Goal: Check status: Check status

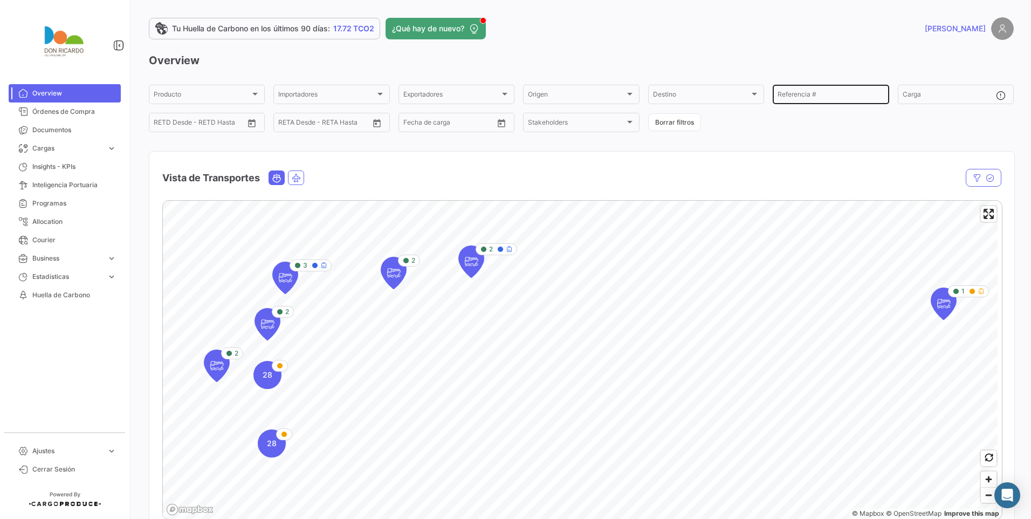
click at [817, 93] on input "Referencia #" at bounding box center [831, 96] width 106 height 8
click at [808, 95] on input "Referencia #" at bounding box center [831, 96] width 106 height 8
click at [62, 153] on link "Cargas expand_more" at bounding box center [65, 148] width 112 height 18
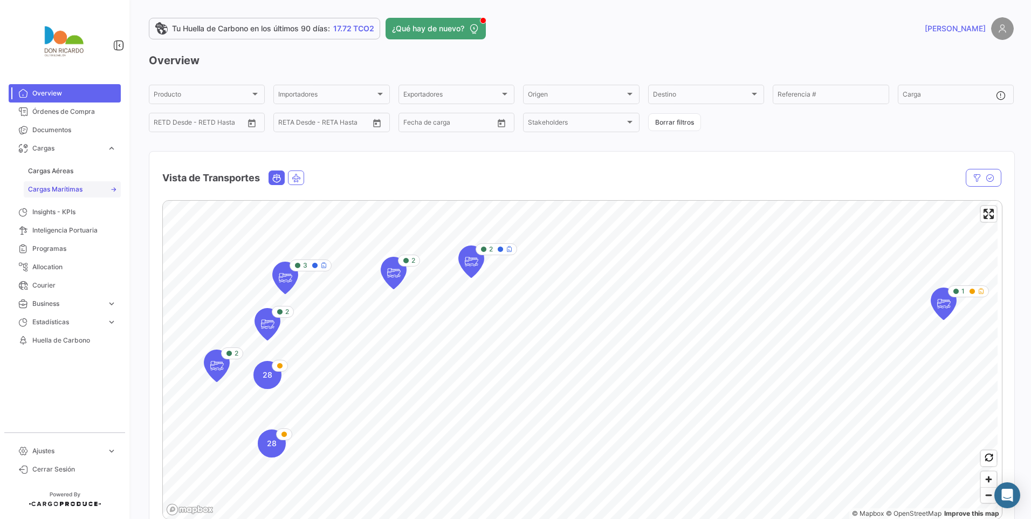
click at [67, 186] on span "Cargas Marítimas" at bounding box center [55, 189] width 54 height 10
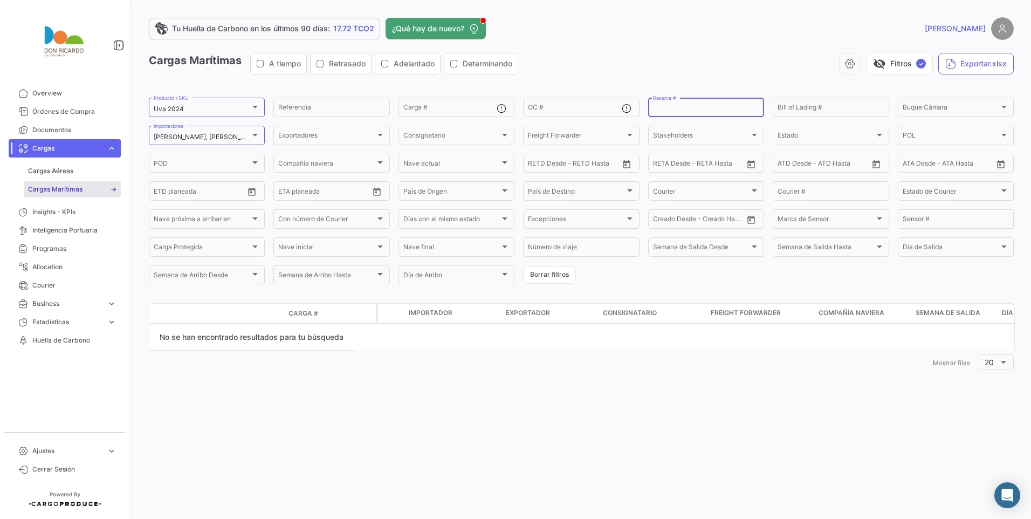
click at [690, 107] on input "Reserva #" at bounding box center [706, 109] width 106 height 8
click at [706, 109] on input "LMM0499867" at bounding box center [706, 109] width 106 height 8
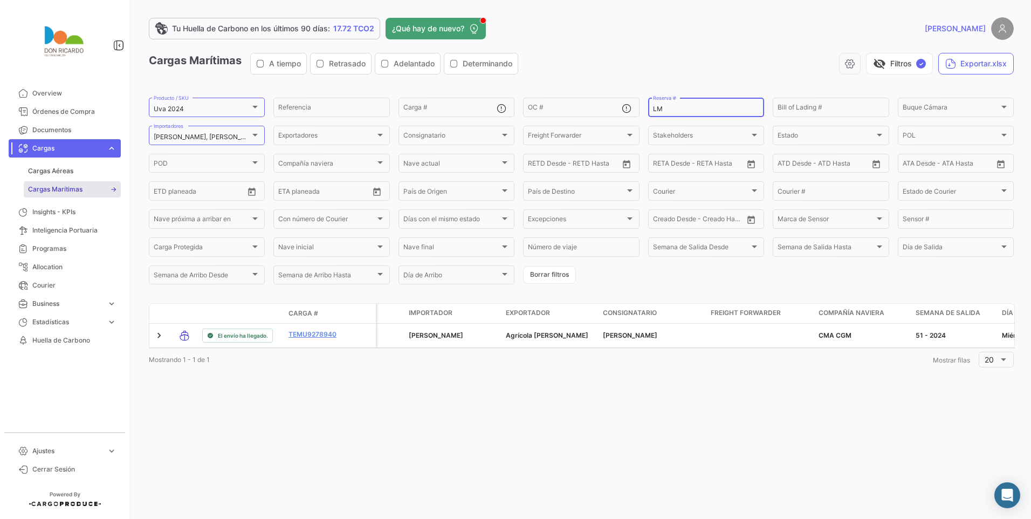
type input "L"
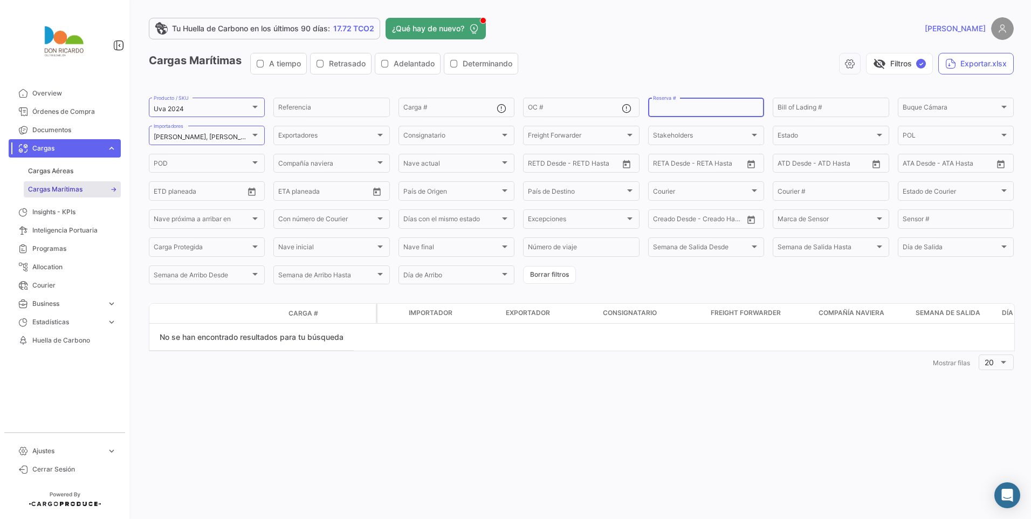
click at [691, 112] on input "Reserva #" at bounding box center [706, 109] width 106 height 8
type input "l"
click at [675, 109] on input "LMM0499867" at bounding box center [706, 109] width 106 height 8
click at [696, 109] on input "LMM0499867" at bounding box center [706, 109] width 106 height 8
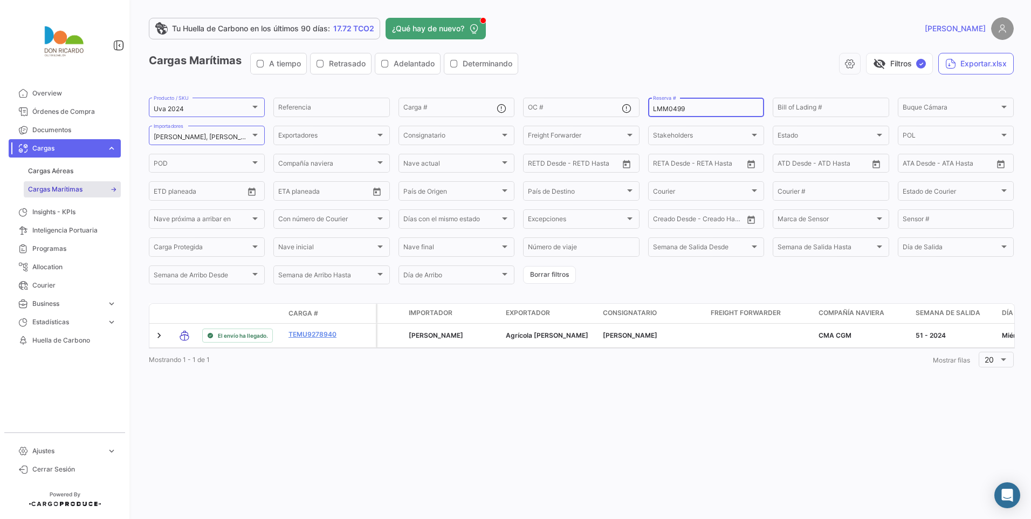
type input "LMM0499"
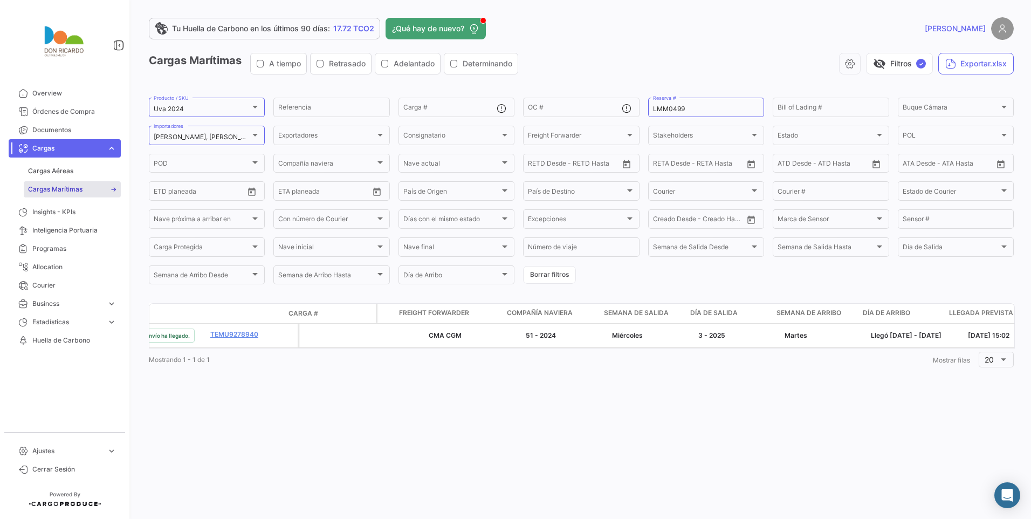
scroll to position [0, 312]
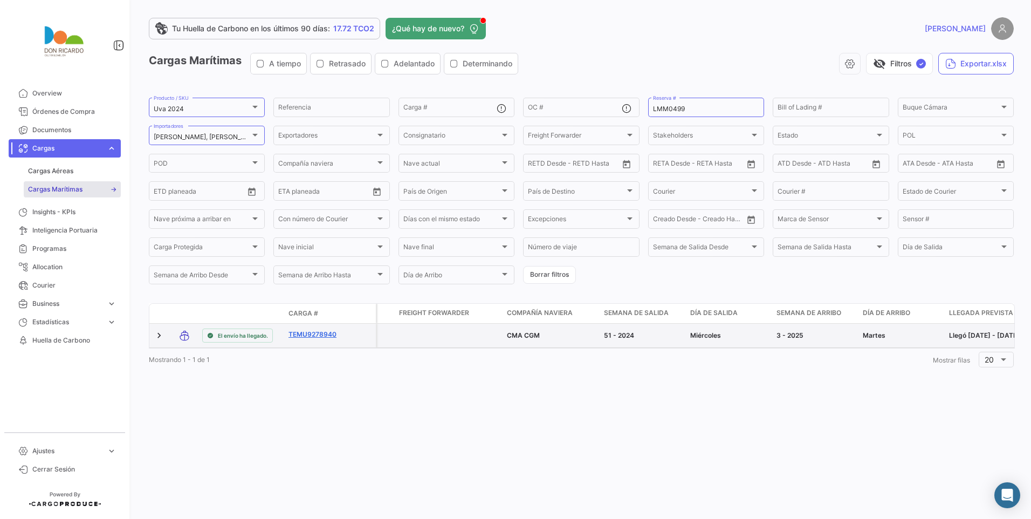
click at [306, 338] on link "TEMU9278940" at bounding box center [316, 334] width 56 height 10
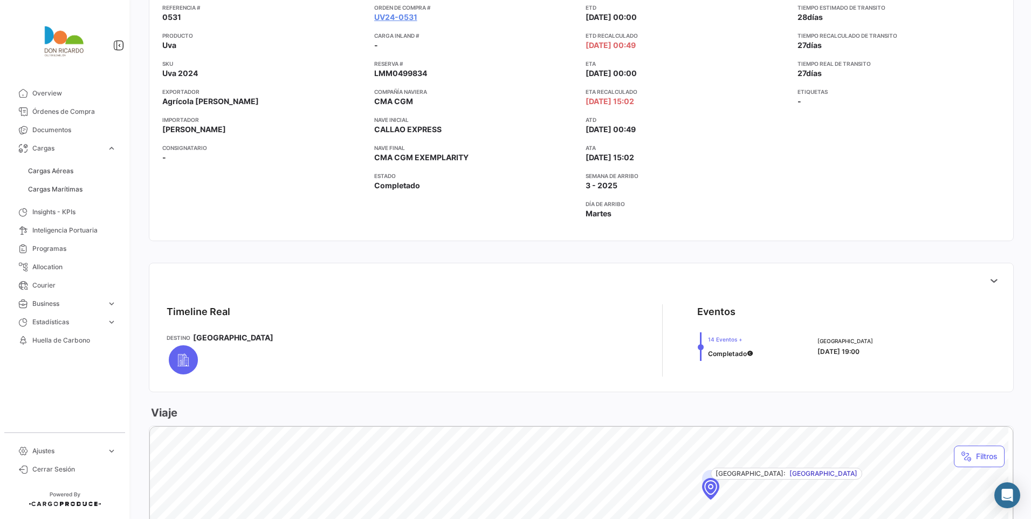
scroll to position [54, 0]
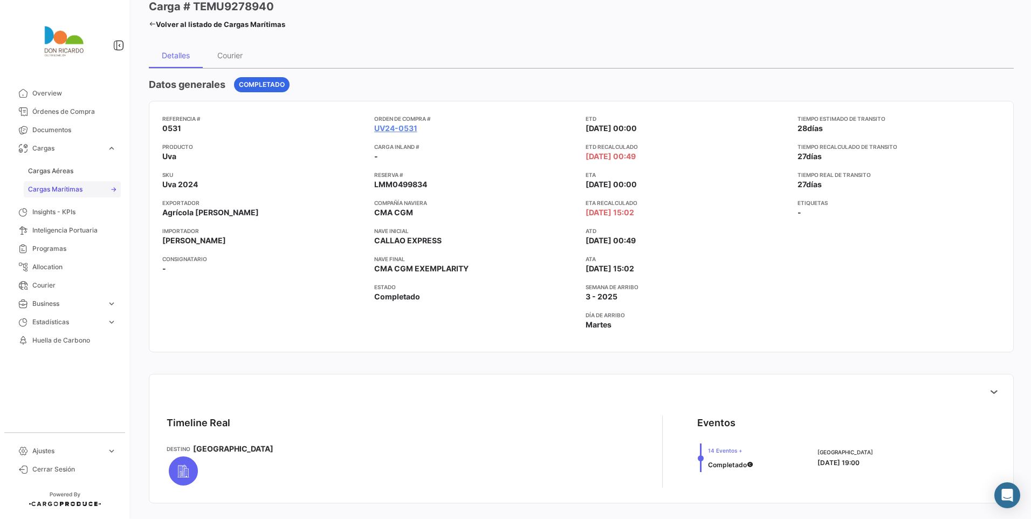
click at [76, 188] on span "Cargas Marítimas" at bounding box center [55, 189] width 54 height 10
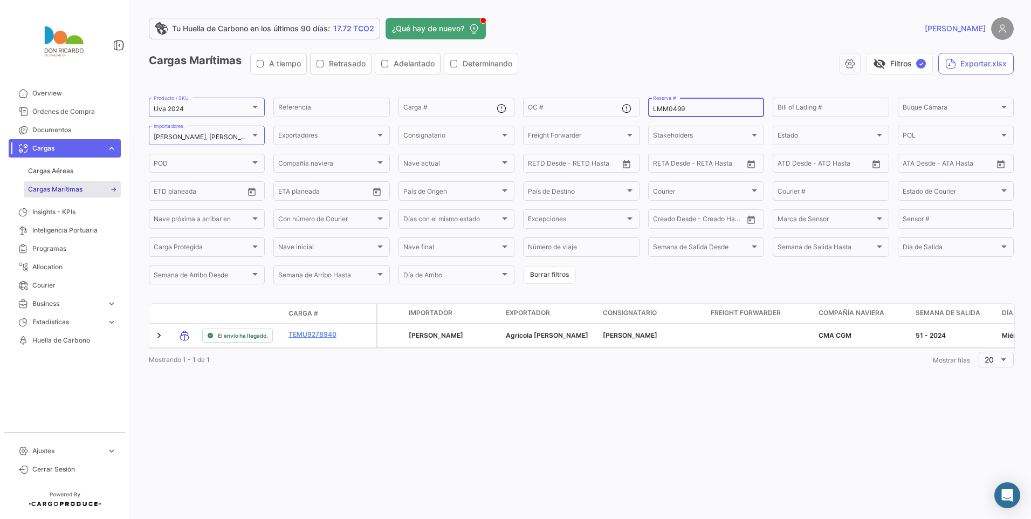
click at [670, 111] on input "LMM0499" at bounding box center [706, 109] width 106 height 8
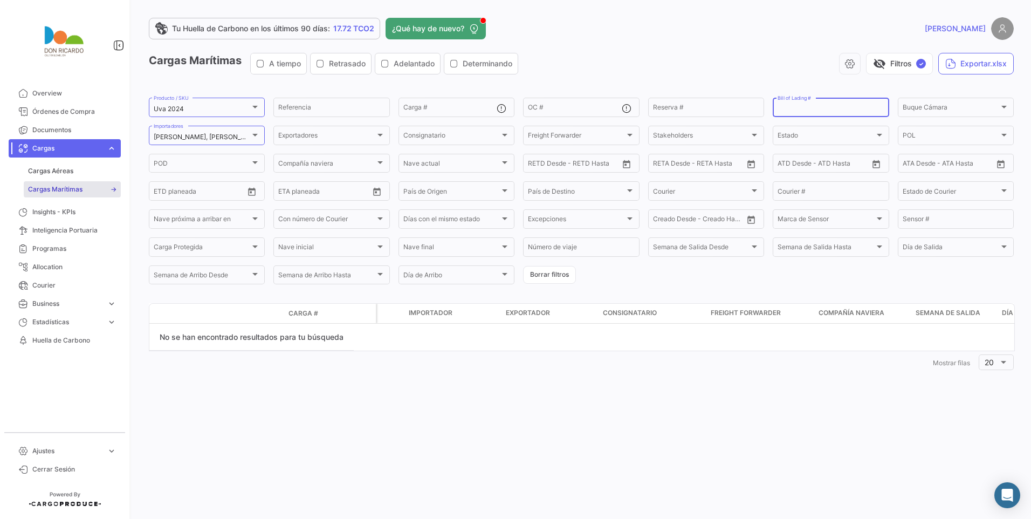
click at [806, 109] on input "Bill of Lading #" at bounding box center [831, 109] width 106 height 8
type input "l"
click at [792, 111] on input "LMM0499867" at bounding box center [831, 109] width 106 height 8
click at [259, 132] on div at bounding box center [255, 134] width 10 height 9
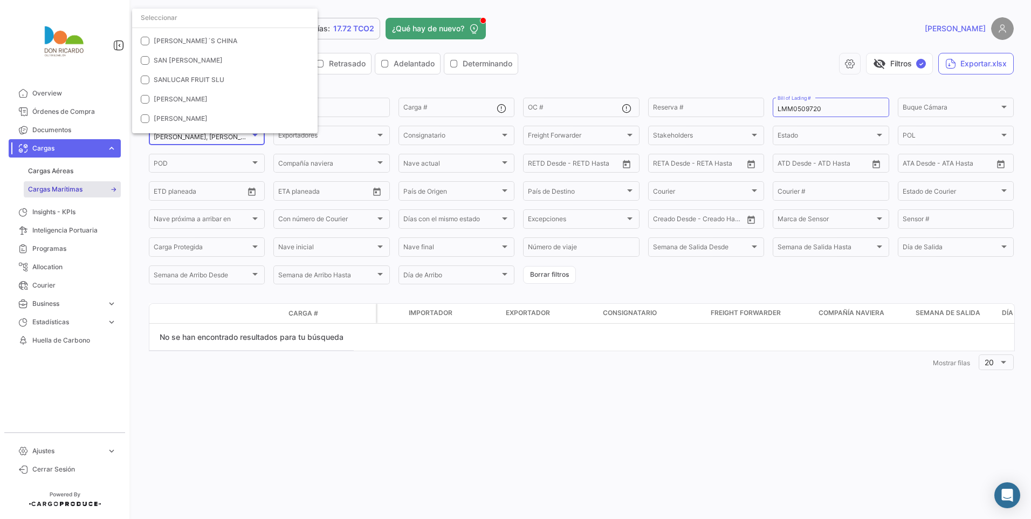
scroll to position [1734, 0]
click at [613, 40] on div at bounding box center [515, 259] width 1031 height 519
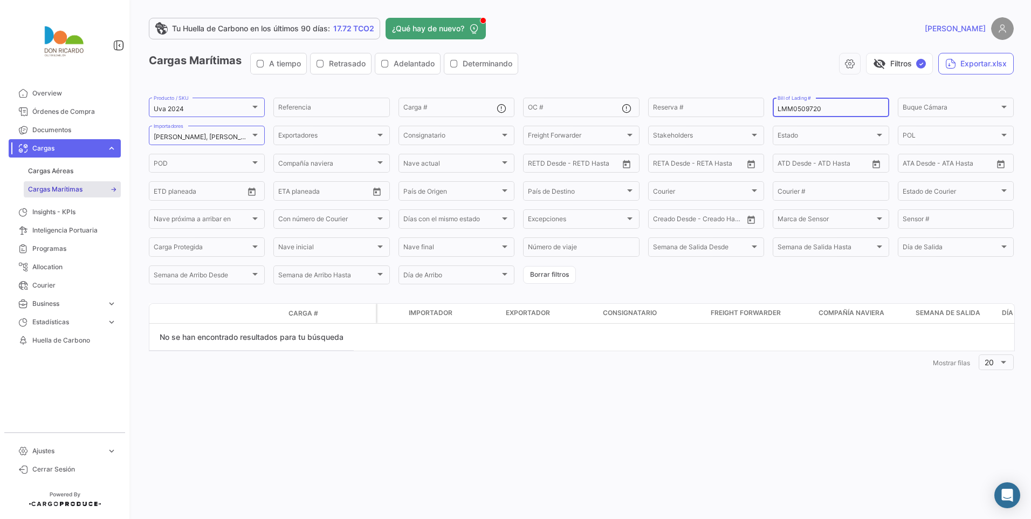
click at [790, 109] on input "LMM0509720" at bounding box center [831, 109] width 106 height 8
type input "LMM0499867"
click at [765, 50] on app-header "Tu Huella de Carbono en los últimos 90 días: 17.72 TCO2 ¿Qué hay de nuevo? [PER…" at bounding box center [581, 35] width 865 height 36
click at [256, 135] on div at bounding box center [254, 135] width 5 height 3
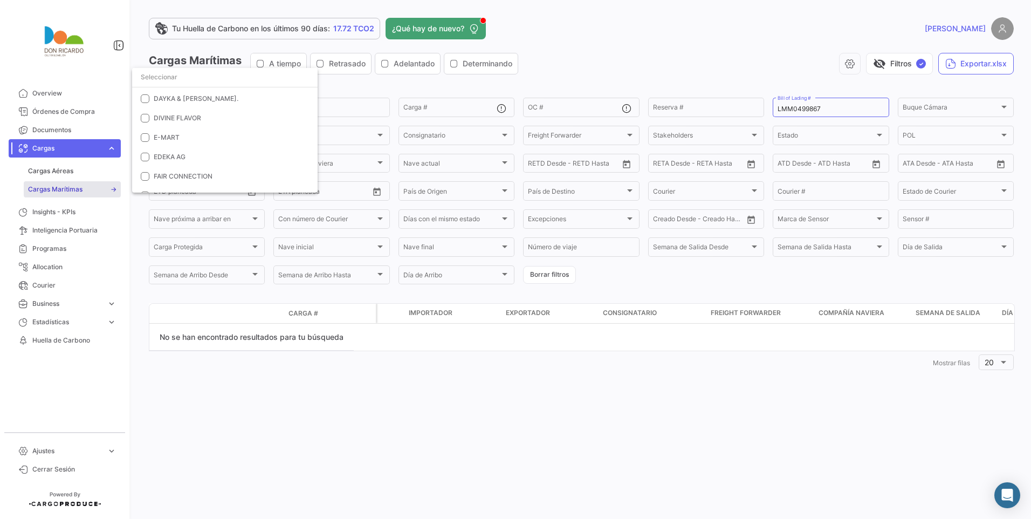
scroll to position [0, 0]
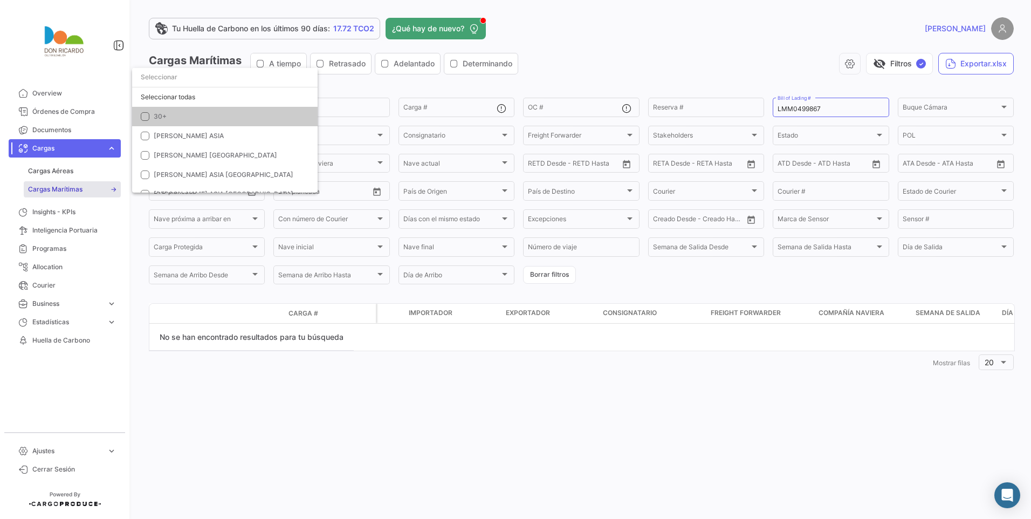
click at [641, 57] on div at bounding box center [515, 259] width 1031 height 519
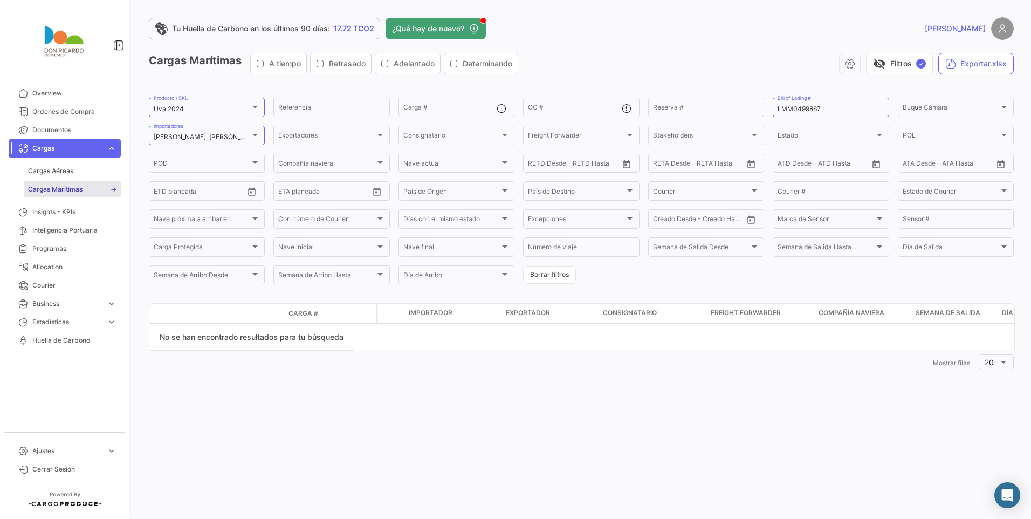
click at [641, 57] on div "visibility_off Filtros ✓ Exportar.xlsx" at bounding box center [770, 64] width 487 height 22
click at [662, 29] on div "[PERSON_NAME]" at bounding box center [818, 28] width 389 height 23
click at [614, 47] on app-header "Tu Huella de Carbono en los últimos 90 días: 17.72 TCO2 ¿Qué hay de nuevo? [PER…" at bounding box center [581, 35] width 865 height 36
click at [617, 48] on app-header "Tu Huella de Carbono en los últimos 90 días: 17.72 TCO2 ¿Qué hay de nuevo? [PER…" at bounding box center [581, 35] width 865 height 36
click at [805, 107] on input "LMM0499867" at bounding box center [831, 109] width 106 height 8
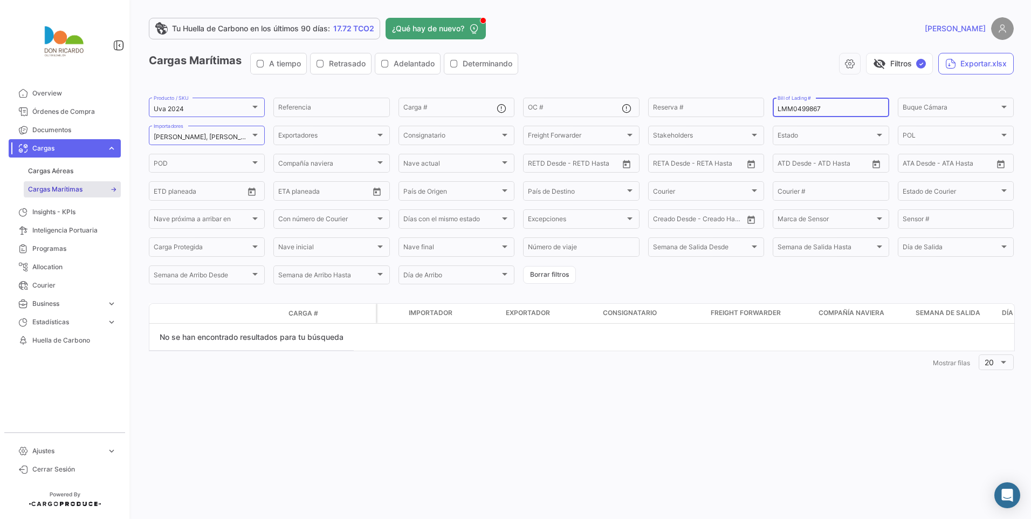
click at [805, 107] on input "LMM0499867" at bounding box center [831, 109] width 106 height 8
click at [697, 109] on input "Reserva #" at bounding box center [706, 109] width 106 height 8
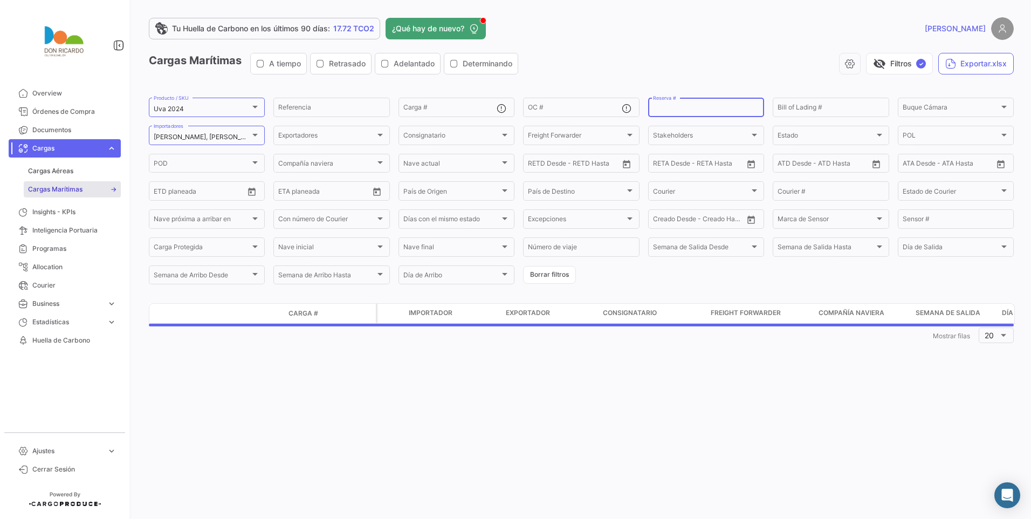
paste input "LMM0499867"
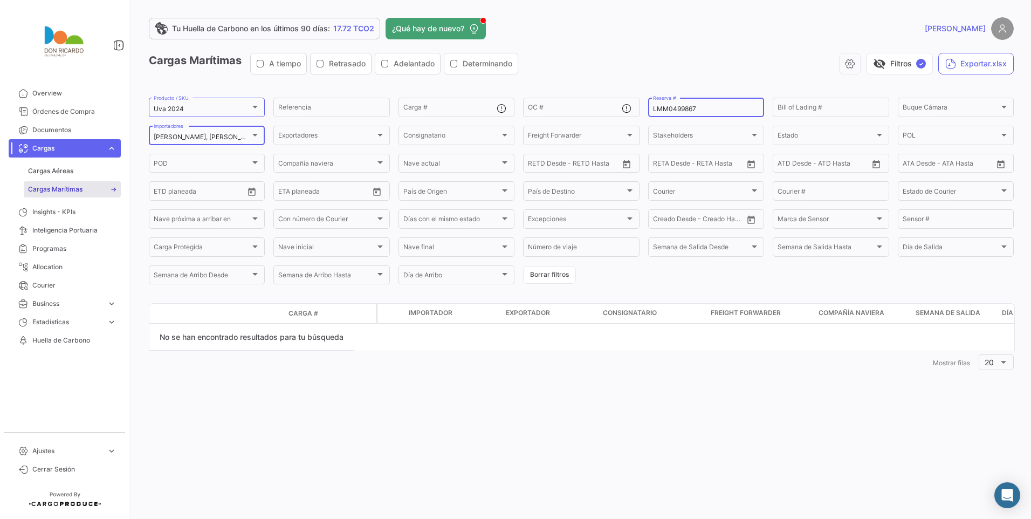
type input "LMM0499867"
click at [257, 134] on div at bounding box center [254, 135] width 5 height 3
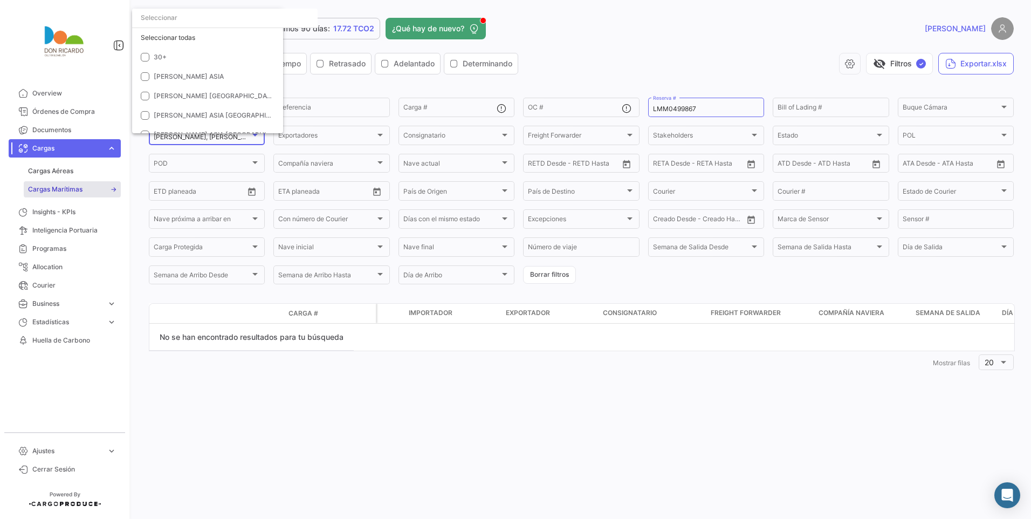
scroll to position [1788, 0]
click at [247, 18] on input "dropdown search" at bounding box center [224, 17] width 185 height 19
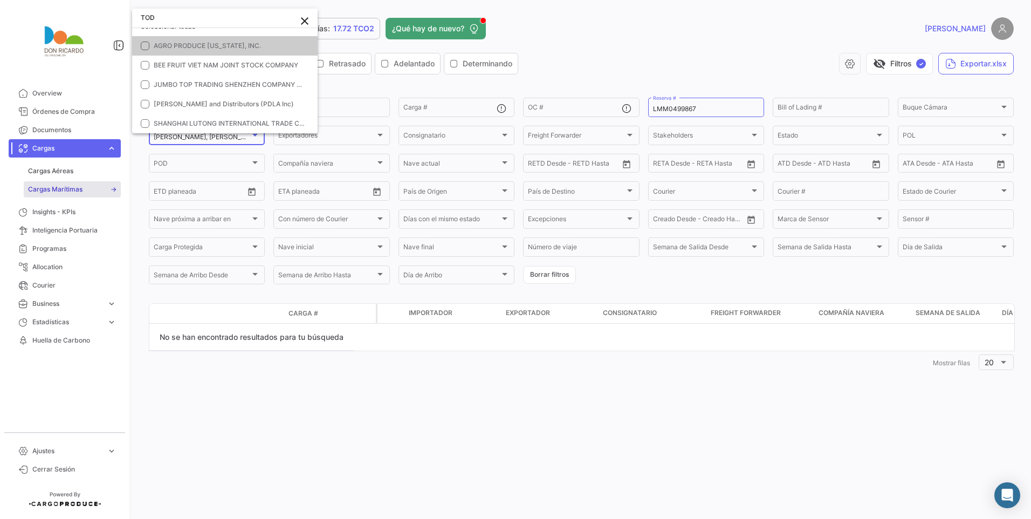
scroll to position [0, 0]
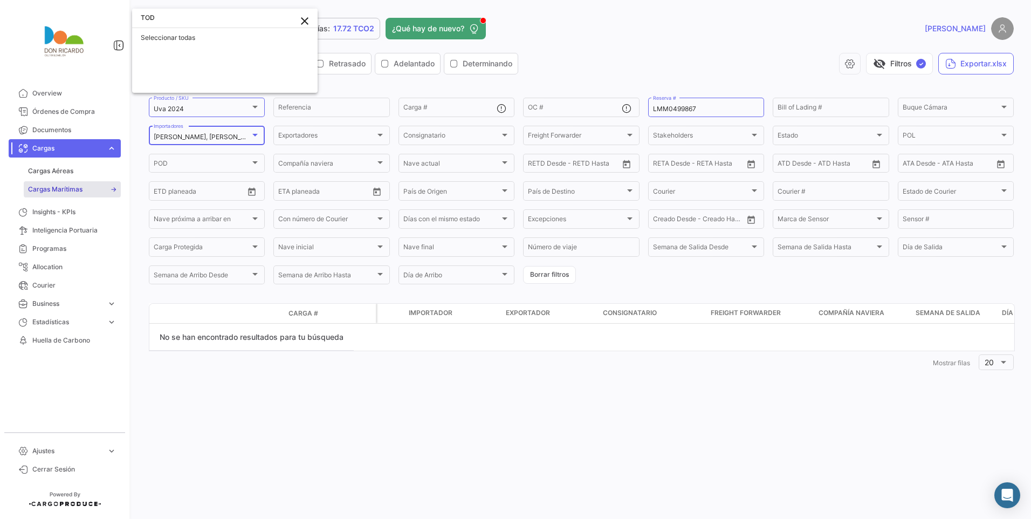
type input "TOD"
click at [304, 19] on mat-icon "close" at bounding box center [304, 21] width 13 height 13
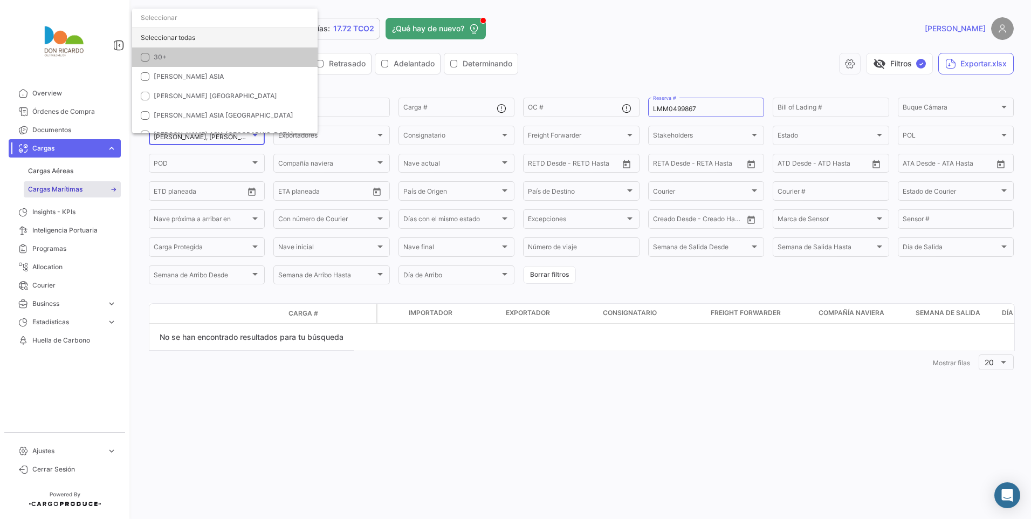
click at [198, 36] on div "Seleccionar todas" at bounding box center [224, 37] width 185 height 19
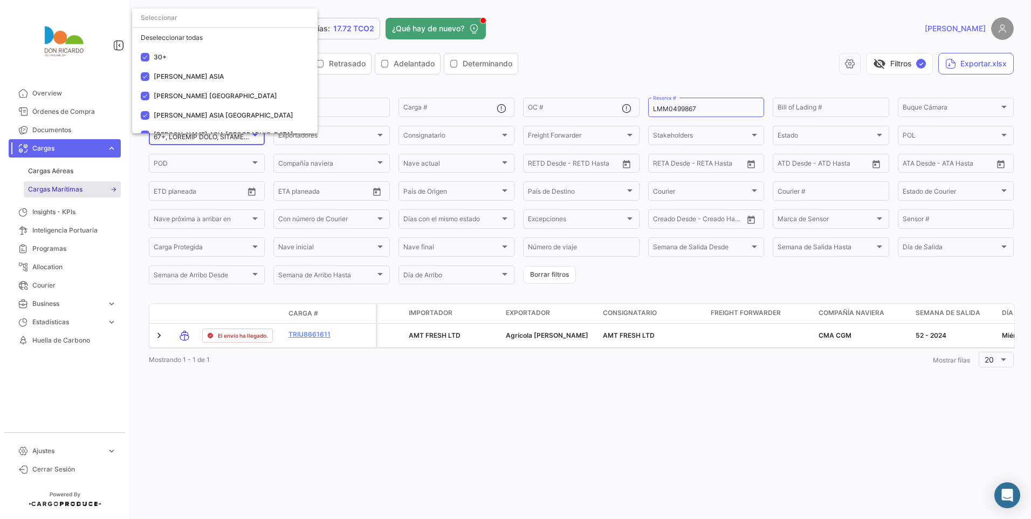
click at [604, 40] on div at bounding box center [515, 259] width 1031 height 519
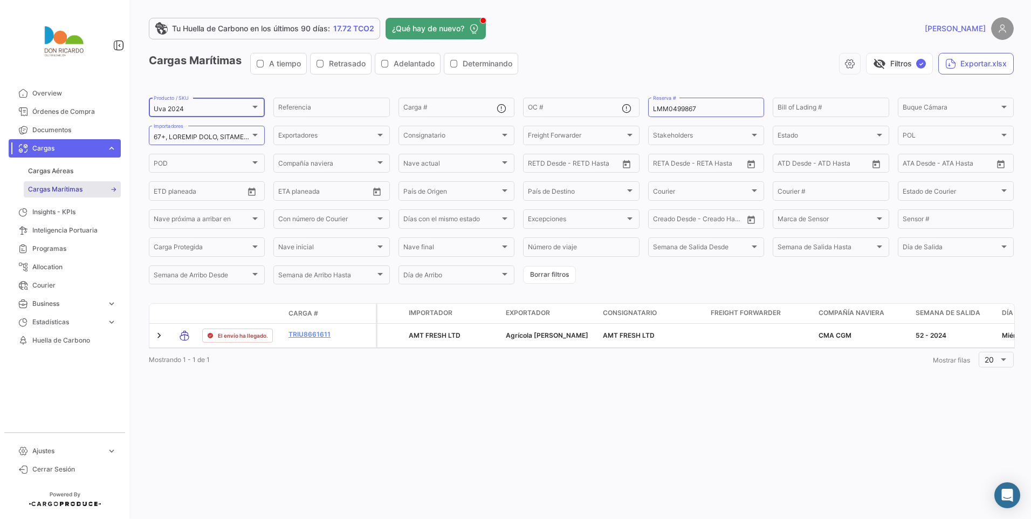
click at [252, 104] on div at bounding box center [255, 106] width 10 height 9
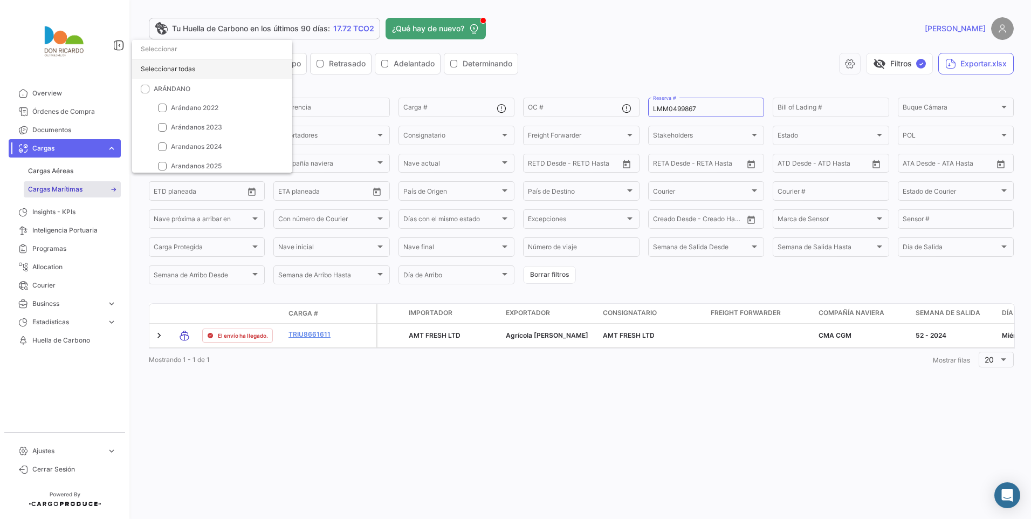
click at [167, 63] on div "Seleccionar todas" at bounding box center [212, 68] width 160 height 19
checkbox input "true"
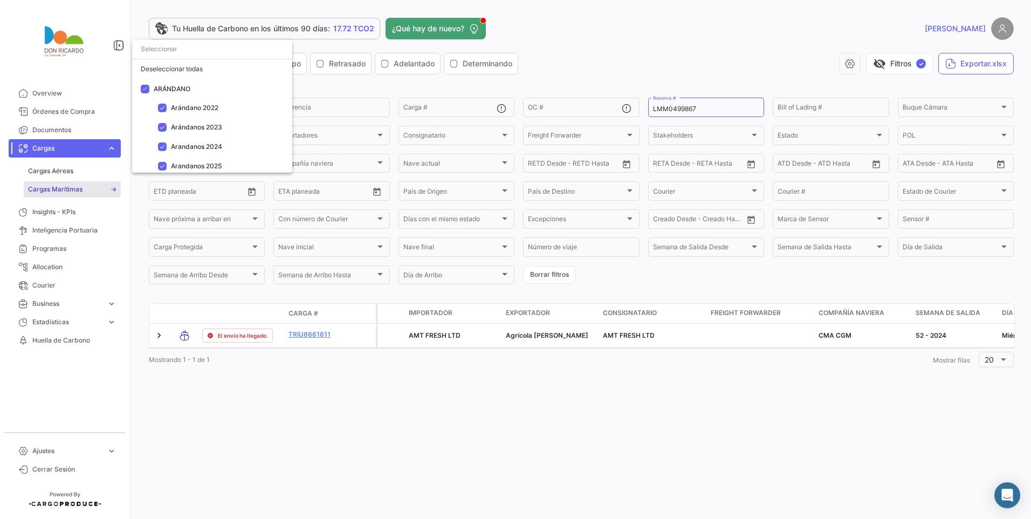
click at [634, 41] on div at bounding box center [515, 259] width 1031 height 519
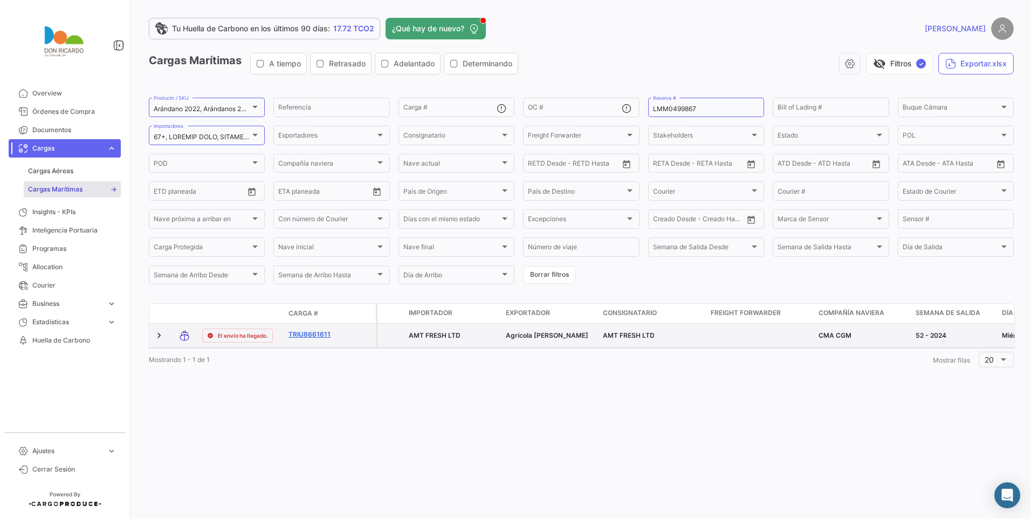
click at [310, 333] on link "TRIU8661611" at bounding box center [316, 334] width 56 height 10
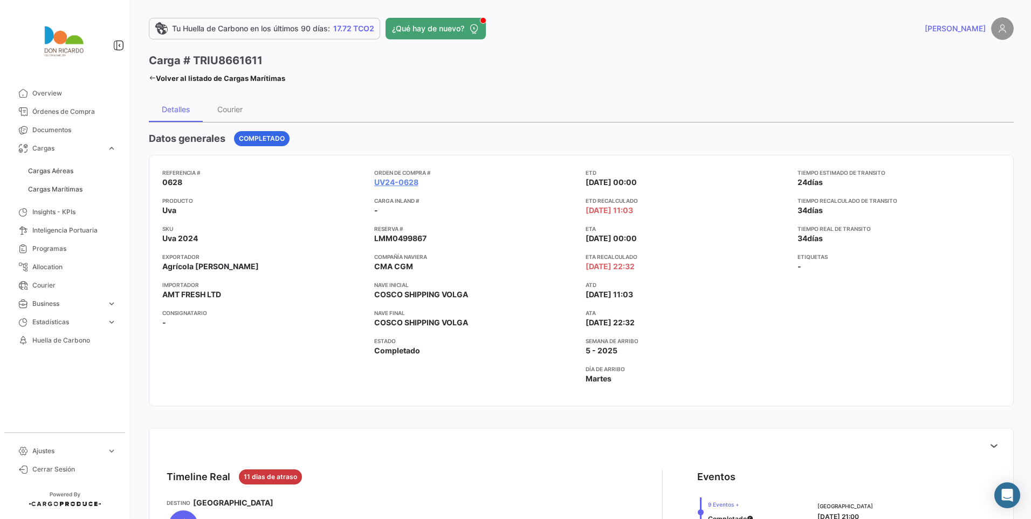
drag, startPoint x: 583, startPoint y: 268, endPoint x: 656, endPoint y: 268, distance: 72.8
click at [656, 268] on app-card-info-label "ETA Recalculado [DATE] 22:32" at bounding box center [687, 261] width 203 height 19
drag, startPoint x: 656, startPoint y: 268, endPoint x: 702, endPoint y: 274, distance: 45.8
click at [702, 274] on div "ETD [DATE] 00:00 ETD Recalculado [DATE] 11:03 ETA [DATE] 00:00 ETA Recalculado …" at bounding box center [687, 280] width 203 height 224
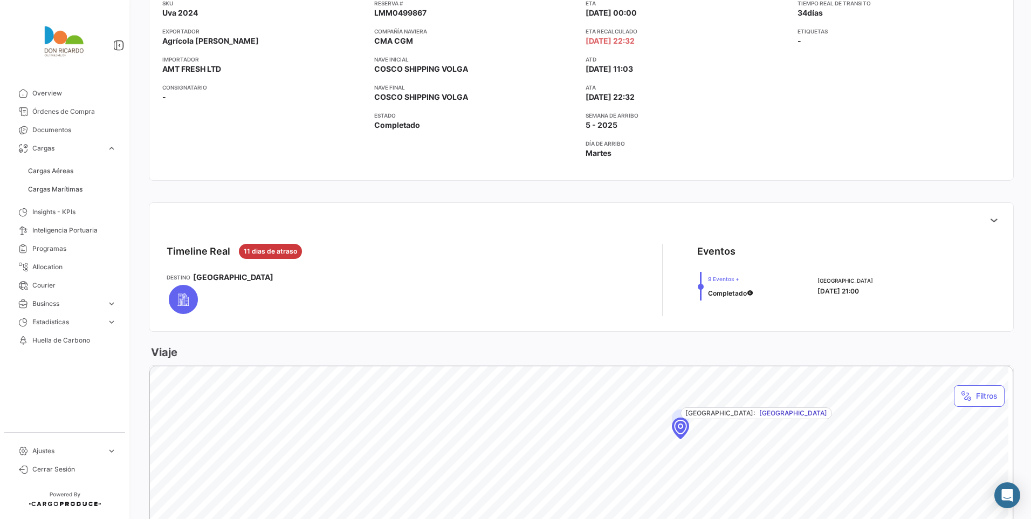
scroll to position [270, 0]
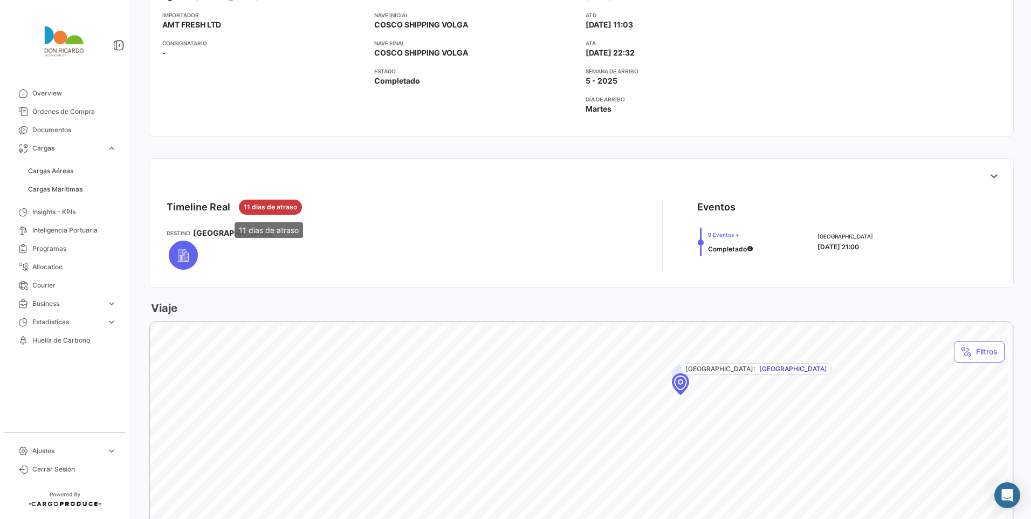
click at [267, 206] on span "11 dias de atraso" at bounding box center [270, 207] width 53 height 10
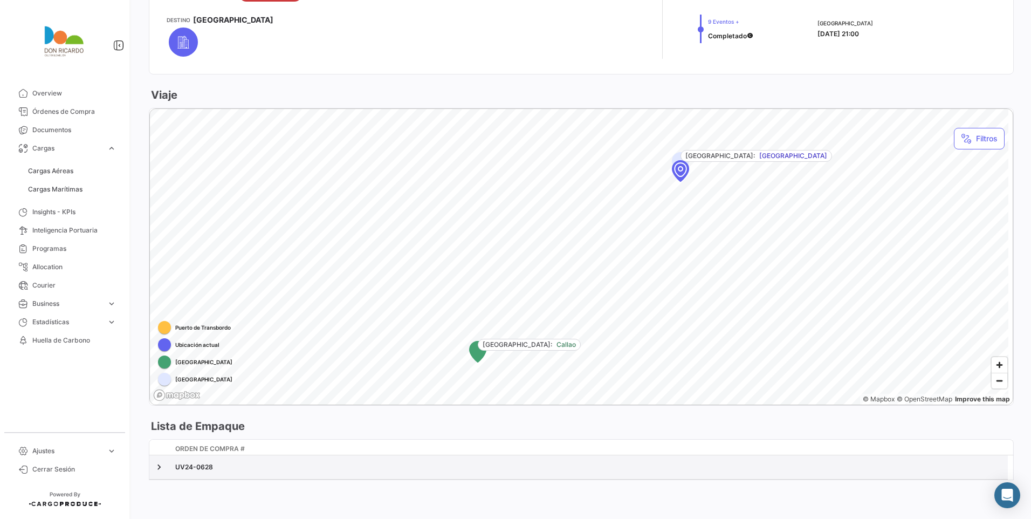
click at [194, 469] on div "UV24-0628" at bounding box center [589, 467] width 828 height 10
click at [161, 466] on link at bounding box center [159, 467] width 11 height 11
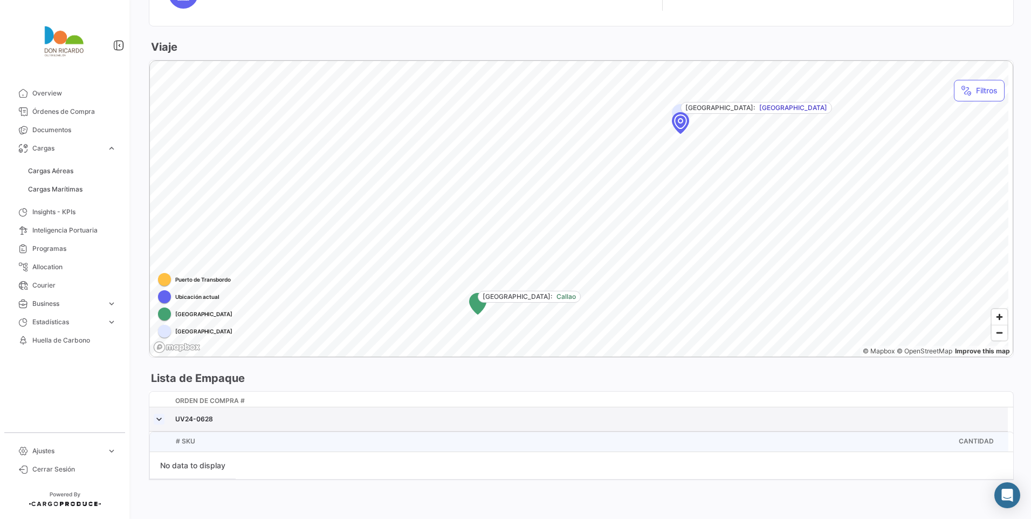
click at [160, 418] on link at bounding box center [159, 419] width 11 height 11
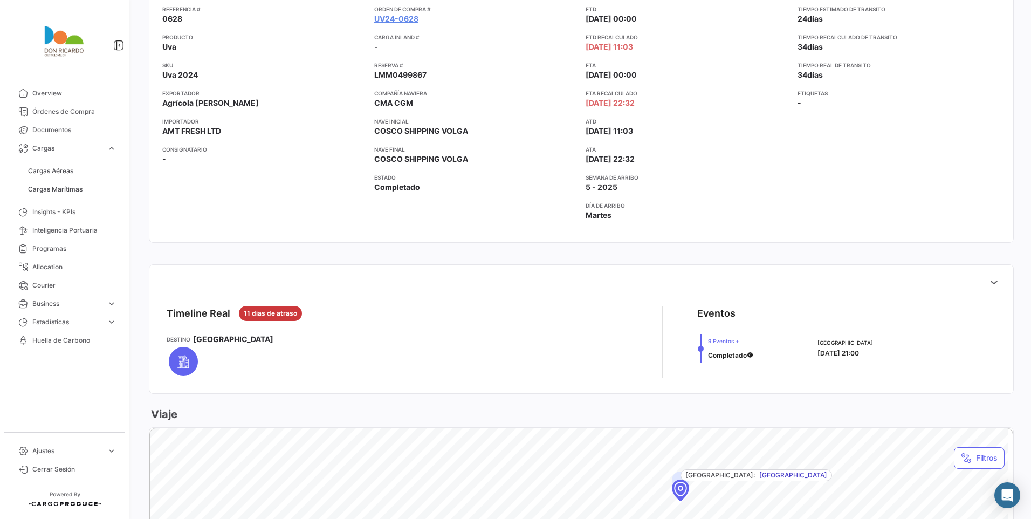
scroll to position [0, 0]
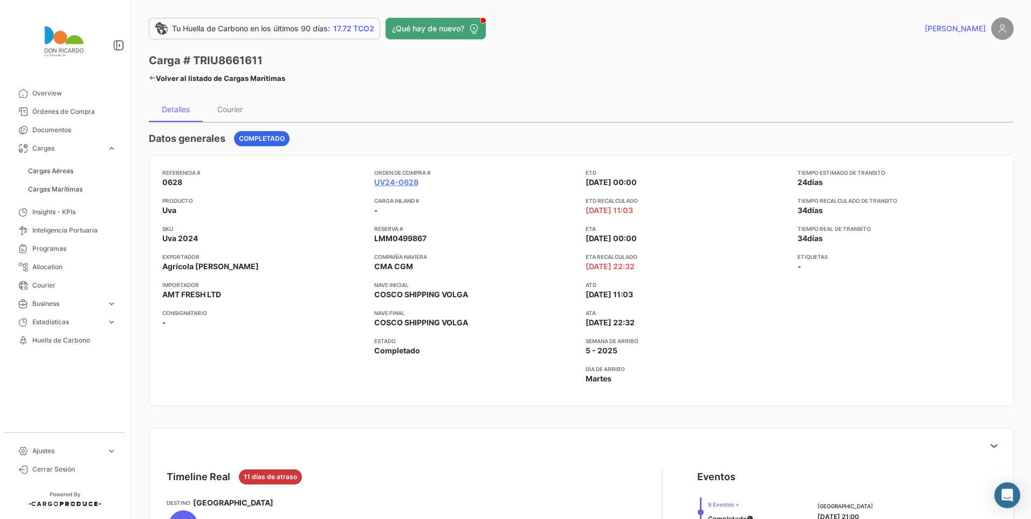
click at [215, 57] on h3 "Carga # TRIU8661611" at bounding box center [206, 60] width 114 height 15
drag, startPoint x: 583, startPoint y: 239, endPoint x: 656, endPoint y: 239, distance: 72.3
click at [656, 239] on app-card-info-label "ETA [DATE] 00:00" at bounding box center [687, 233] width 203 height 19
drag, startPoint x: 656, startPoint y: 239, endPoint x: 716, endPoint y: 265, distance: 65.5
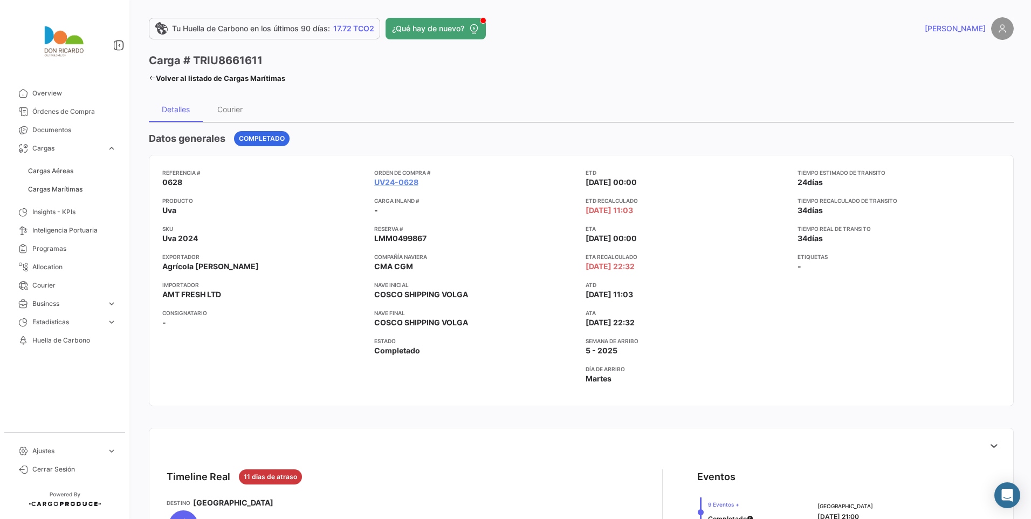
click at [716, 265] on app-card-info-label "ETA Recalculado [DATE] 22:32" at bounding box center [687, 261] width 203 height 19
click at [569, 236] on app-card-info-value "LMM0499867" at bounding box center [475, 238] width 203 height 11
drag, startPoint x: 583, startPoint y: 238, endPoint x: 667, endPoint y: 238, distance: 83.6
click at [667, 238] on app-card-info-label "ETA [DATE] 00:00" at bounding box center [687, 233] width 203 height 19
click at [708, 243] on app-card-info-label "ETA [DATE] 00:00" at bounding box center [687, 233] width 203 height 19
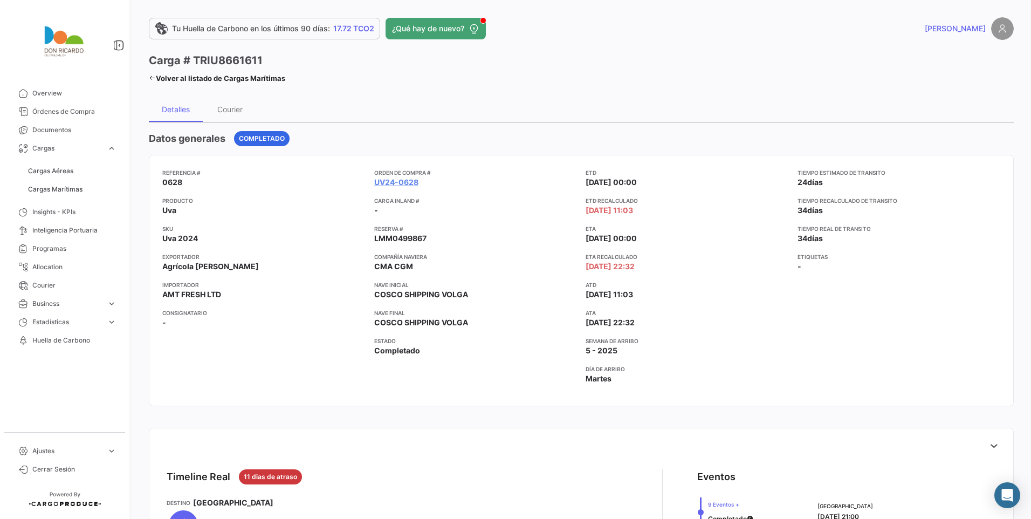
click at [798, 332] on div "Tiempo estimado de transito 24 días Tiempo recalculado de transito 34 días Tiem…" at bounding box center [899, 280] width 203 height 224
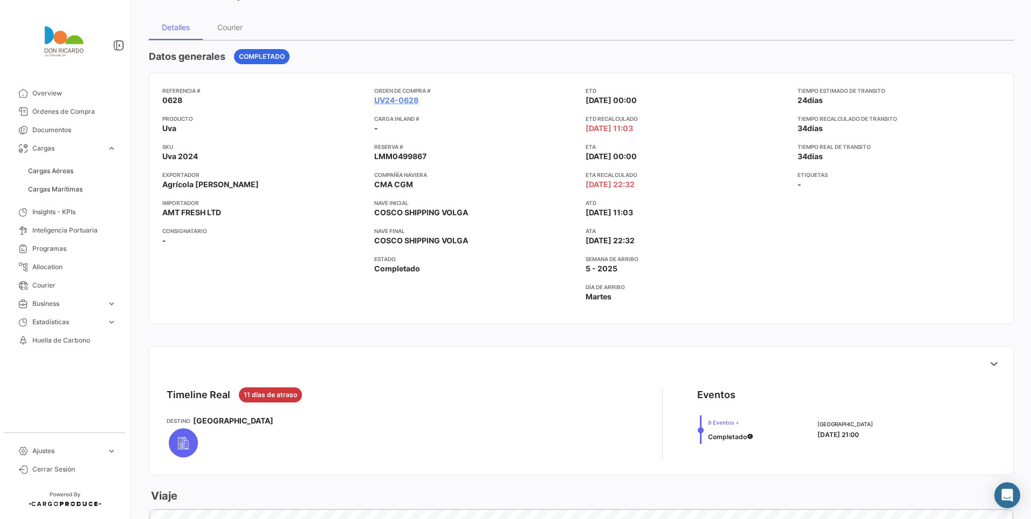
scroll to position [54, 0]
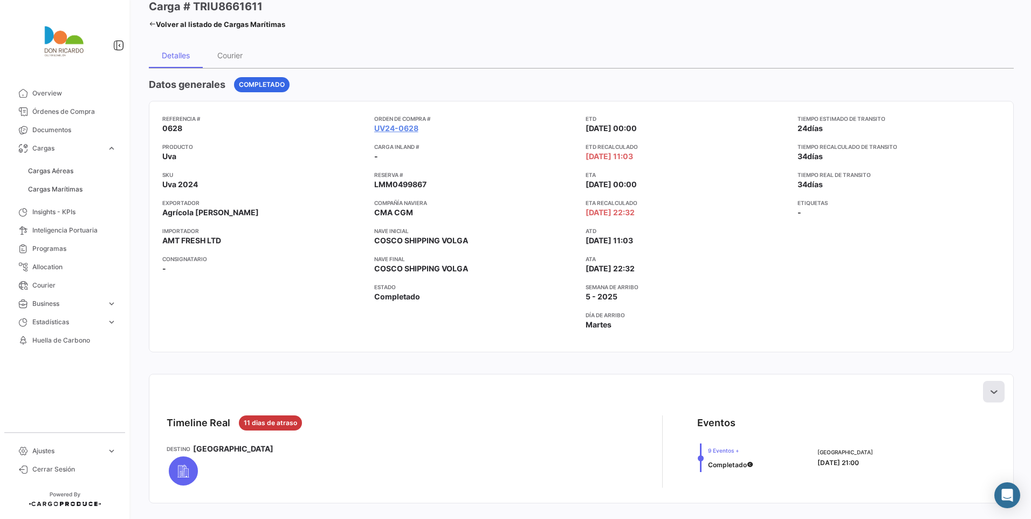
click at [991, 396] on icon at bounding box center [993, 391] width 11 height 11
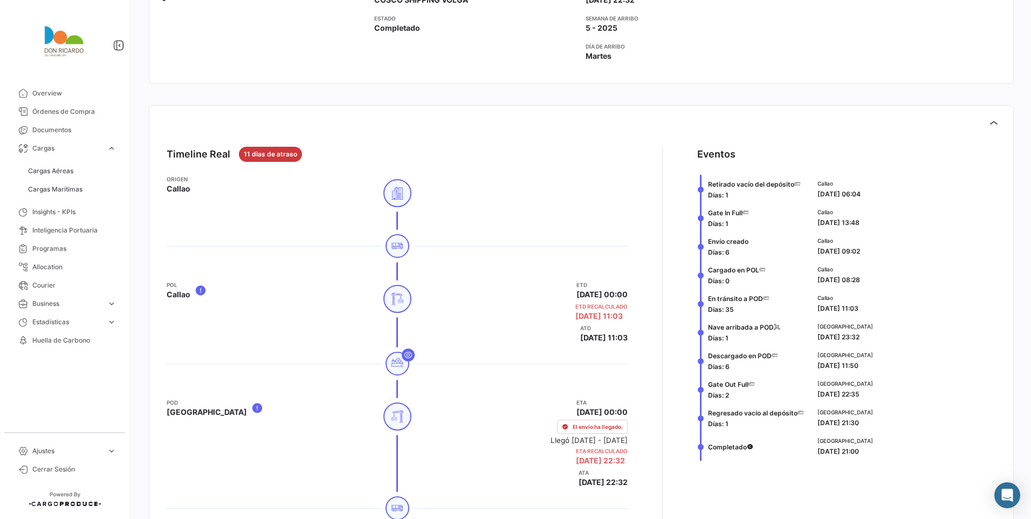
scroll to position [324, 0]
drag, startPoint x: 813, startPoint y: 194, endPoint x: 871, endPoint y: 196, distance: 58.8
click at [871, 196] on div "Callao [DATE] 06:04" at bounding box center [904, 188] width 174 height 20
drag, startPoint x: 813, startPoint y: 278, endPoint x: 872, endPoint y: 281, distance: 60.0
click at [872, 281] on div "Callao [DATE] 08:28" at bounding box center [904, 274] width 174 height 20
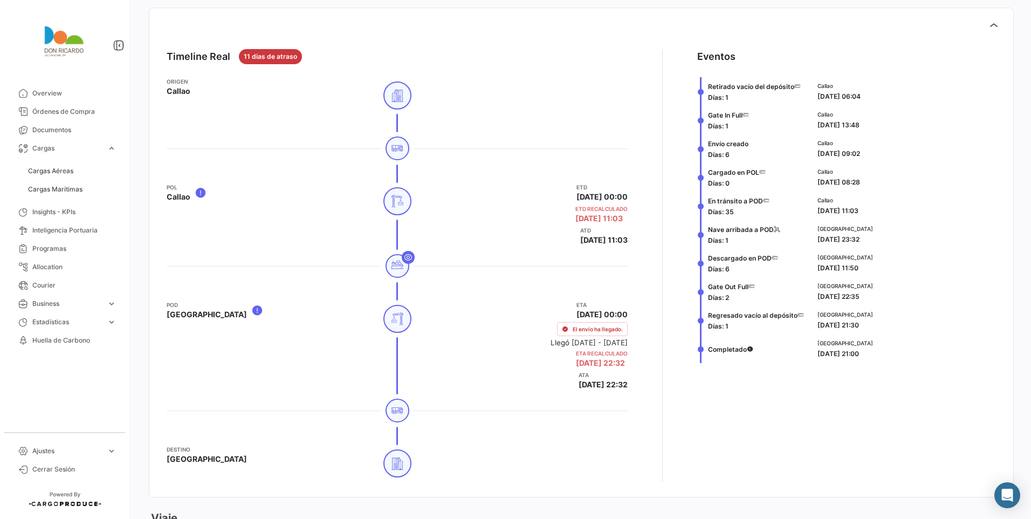
scroll to position [431, 0]
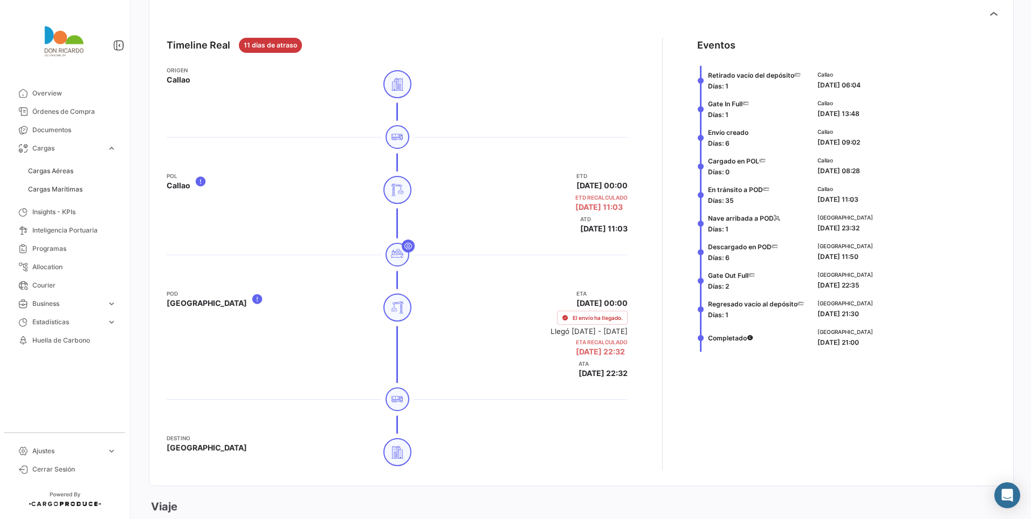
drag, startPoint x: 812, startPoint y: 287, endPoint x: 881, endPoint y: 288, distance: 69.0
click at [881, 288] on div "London Gateway [DATE] 22:35" at bounding box center [904, 280] width 183 height 29
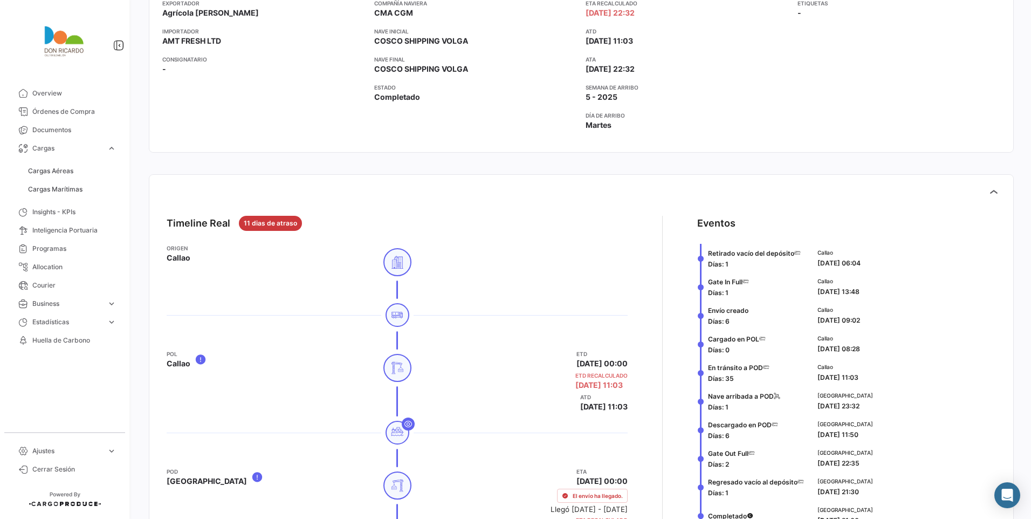
scroll to position [108, 0]
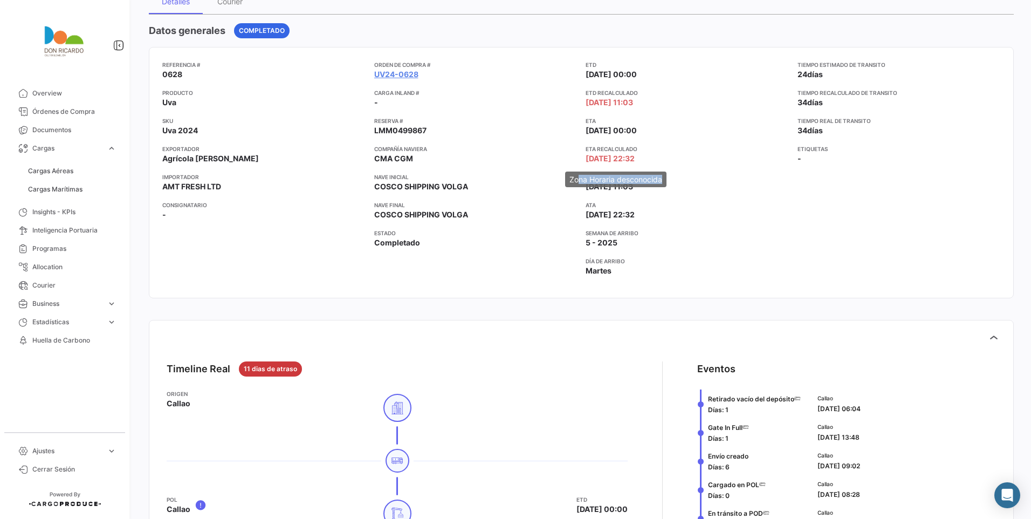
drag, startPoint x: 579, startPoint y: 165, endPoint x: 664, endPoint y: 164, distance: 85.7
click at [664, 164] on mat-tooltip-component "Zona Horaria desconocida" at bounding box center [616, 179] width 116 height 31
drag, startPoint x: 664, startPoint y: 164, endPoint x: 841, endPoint y: 253, distance: 197.7
click at [828, 252] on div "Tiempo estimado de transito 24 días Tiempo recalculado de transito 34 días Tiem…" at bounding box center [899, 172] width 203 height 224
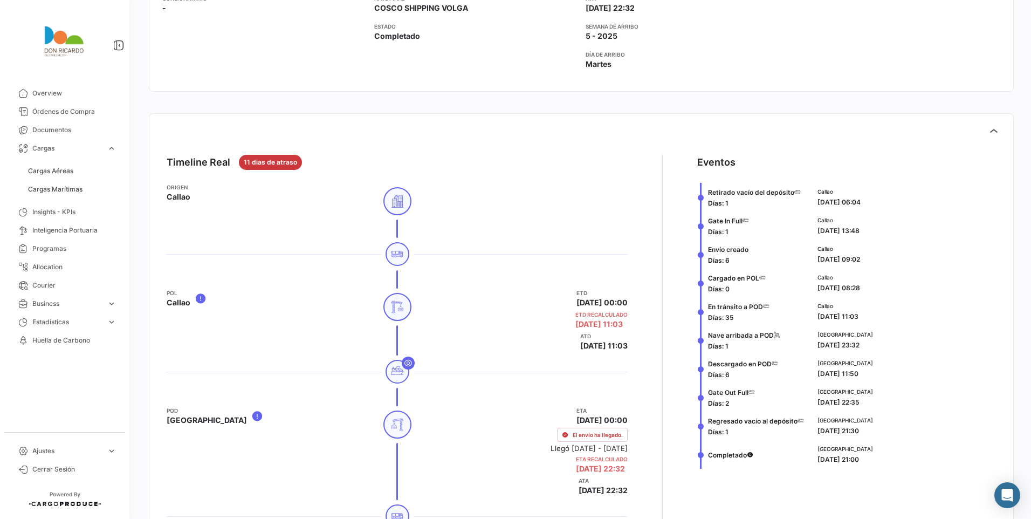
scroll to position [324, 0]
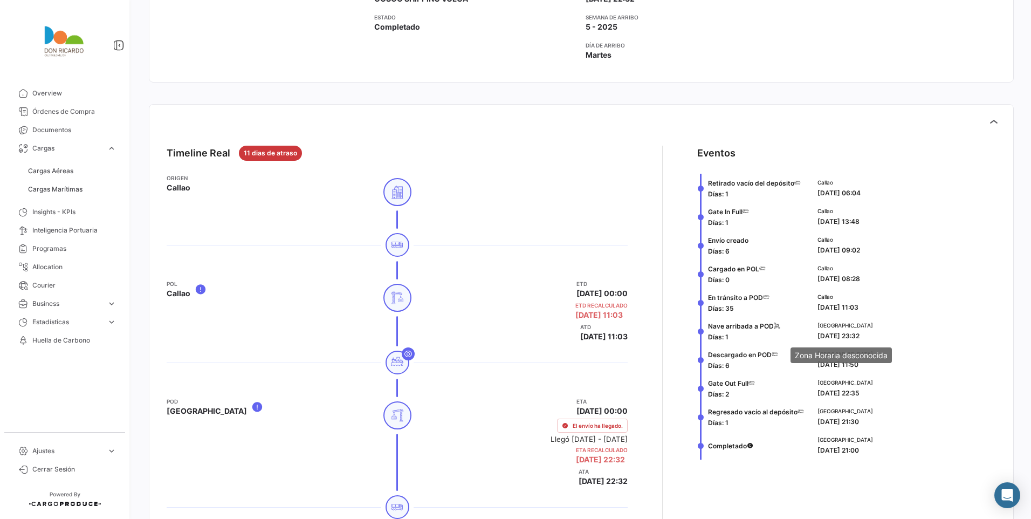
click at [885, 335] on div "London Gateway [DATE] 23:32" at bounding box center [904, 331] width 174 height 20
drag, startPoint x: 812, startPoint y: 332, endPoint x: 884, endPoint y: 339, distance: 73.1
click at [884, 339] on div "London Gateway [DATE] 23:32" at bounding box center [904, 331] width 183 height 29
drag, startPoint x: 884, startPoint y: 339, endPoint x: 893, endPoint y: 366, distance: 28.8
click at [893, 366] on div "London Gateway [DATE] 11:50" at bounding box center [904, 359] width 183 height 29
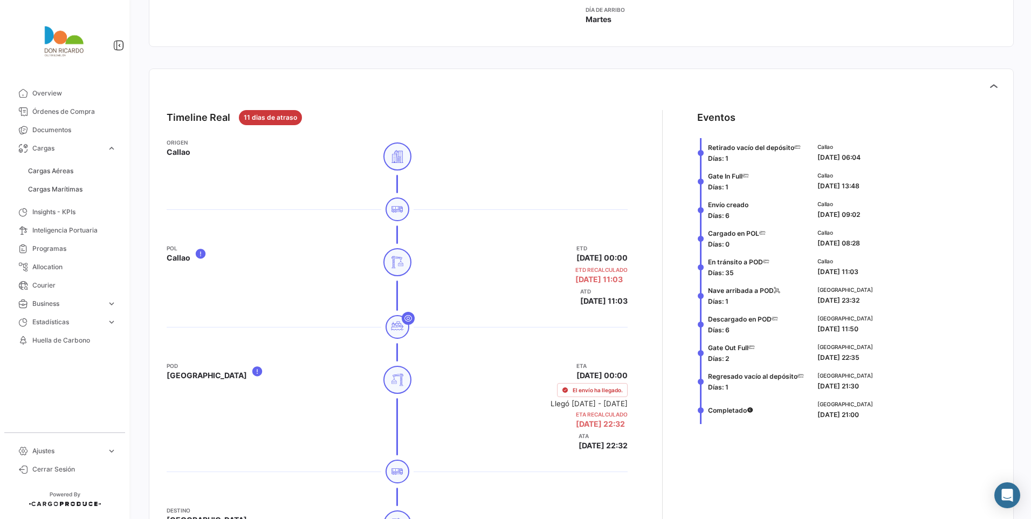
scroll to position [377, 0]
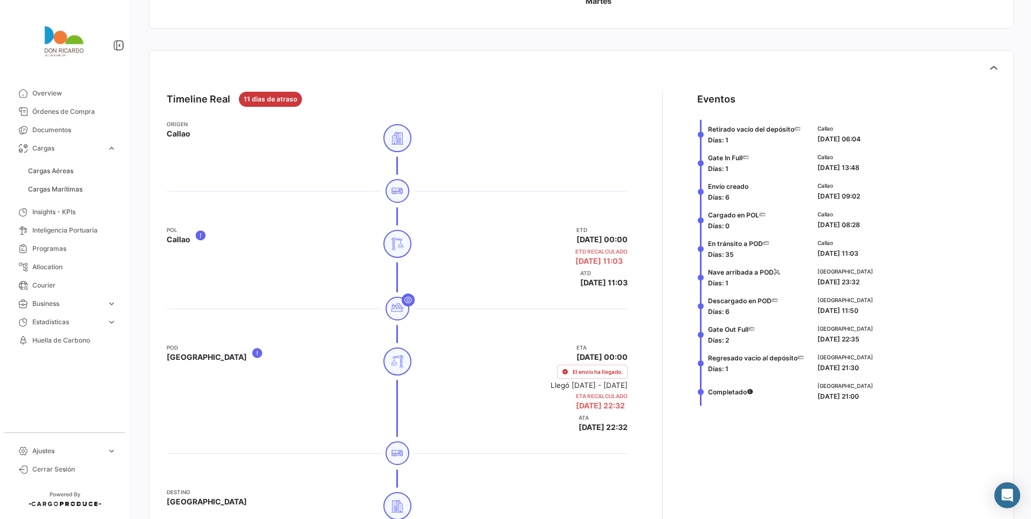
drag, startPoint x: 814, startPoint y: 339, endPoint x: 876, endPoint y: 342, distance: 62.1
click at [876, 342] on div "London Gateway [DATE] 22:35" at bounding box center [904, 334] width 174 height 20
click at [912, 89] on div "Timeline Real 11 dias de atraso Origen Callao POL Callao ETD [DATE] 00:00 ETD R…" at bounding box center [581, 308] width 847 height 450
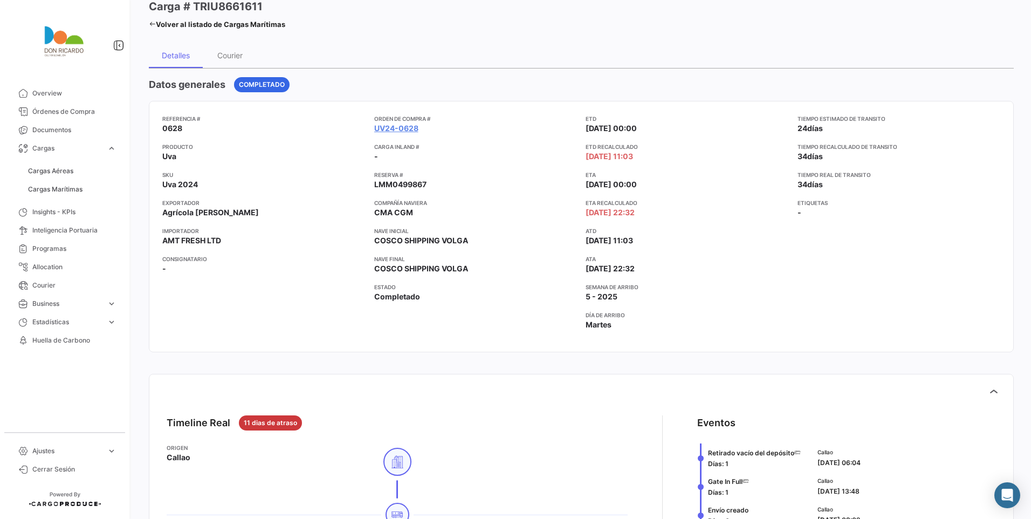
scroll to position [54, 0]
